Goal: Download file/media

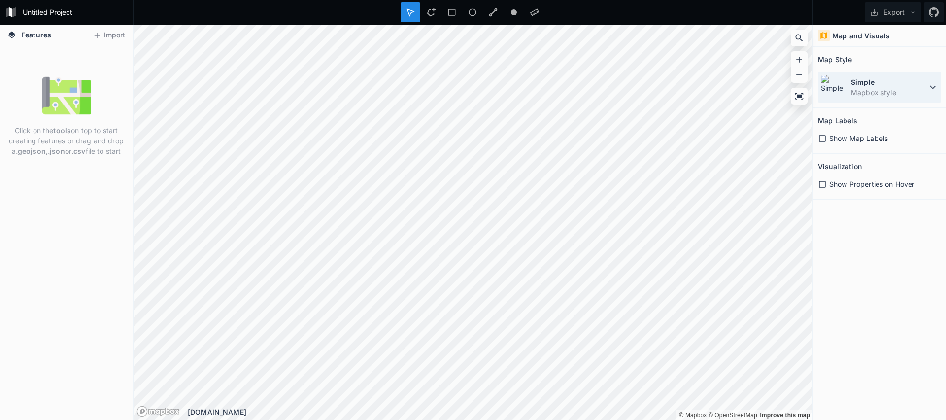
click at [938, 87] on icon at bounding box center [933, 87] width 12 height 12
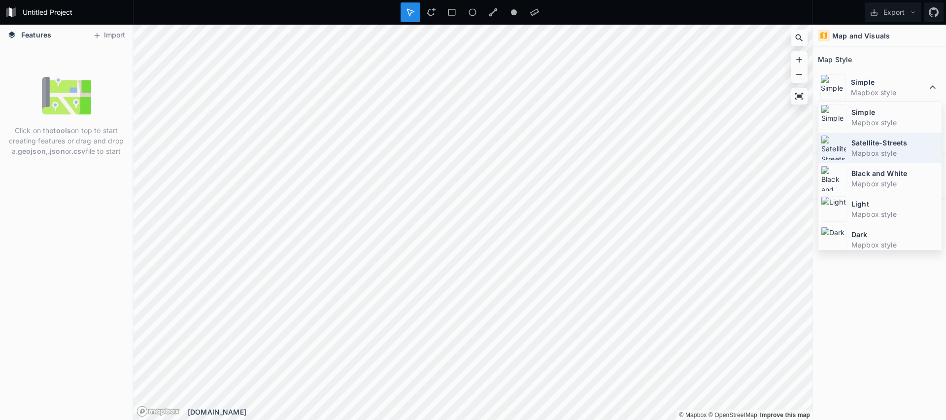
click at [897, 151] on dd "Mapbox style" at bounding box center [896, 153] width 88 height 10
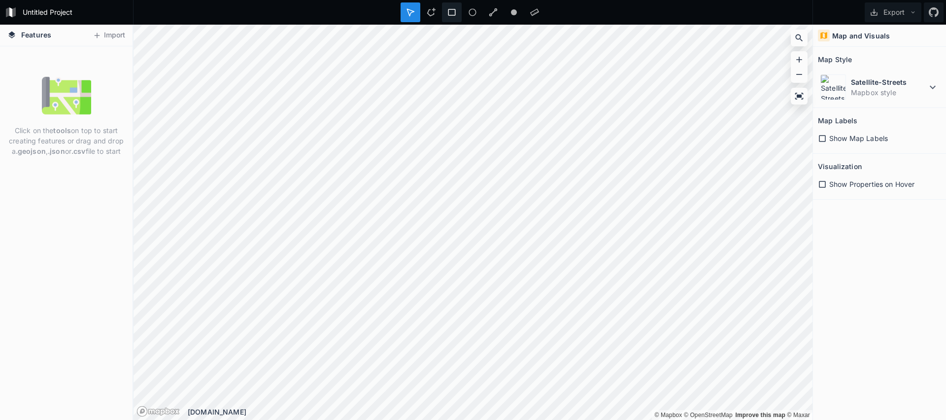
click at [458, 14] on div at bounding box center [452, 12] width 20 height 20
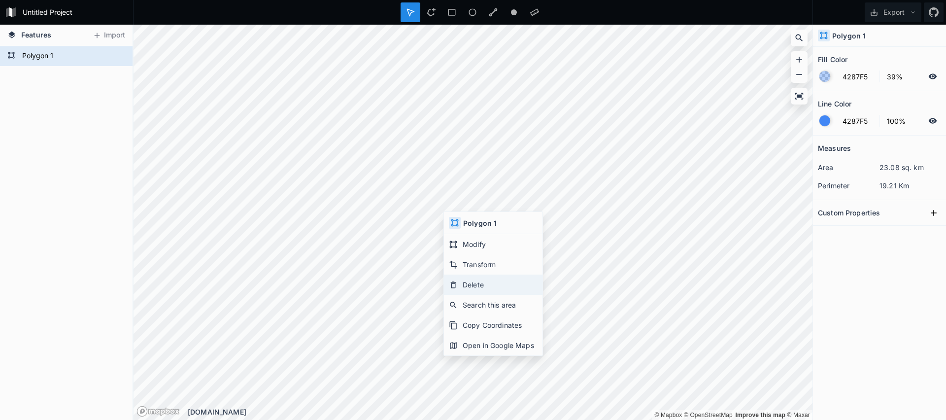
click at [501, 282] on div "Delete" at bounding box center [493, 285] width 99 height 20
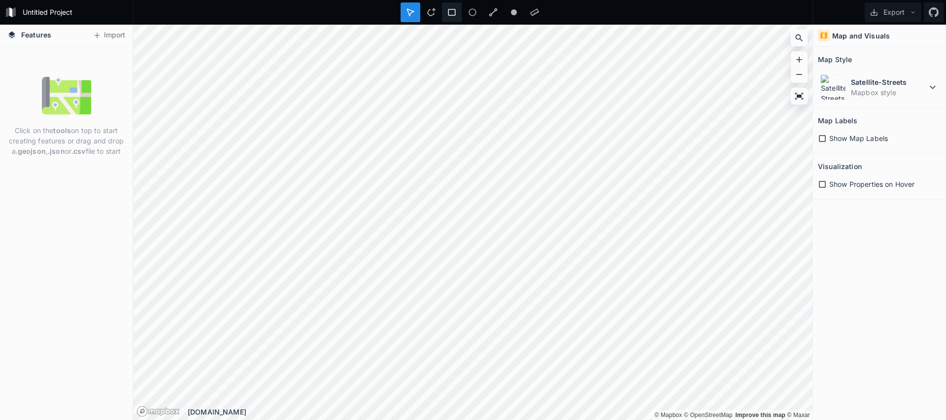
click at [451, 12] on icon at bounding box center [452, 12] width 9 height 9
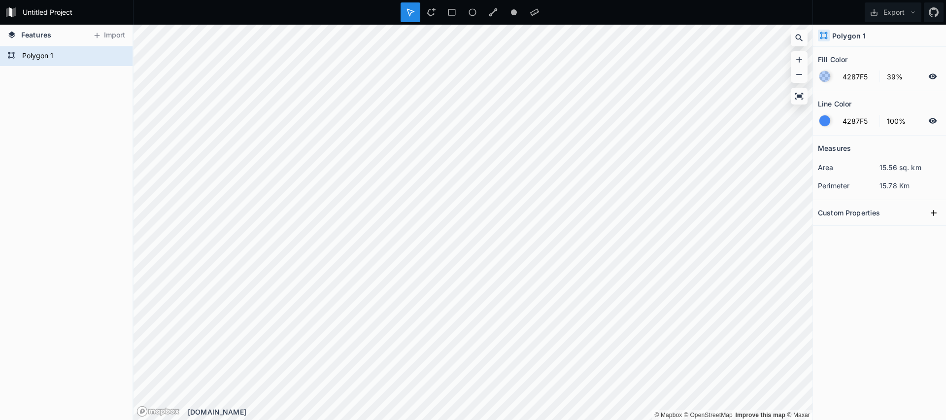
click at [866, 32] on div "Polygon 1" at bounding box center [879, 36] width 133 height 22
click at [864, 33] on h4 "Polygon 1" at bounding box center [850, 36] width 34 height 10
click at [913, 14] on icon at bounding box center [913, 12] width 7 height 7
click at [901, 61] on div "Export as .geojson" at bounding box center [891, 56] width 99 height 20
